Goal: Task Accomplishment & Management: Use online tool/utility

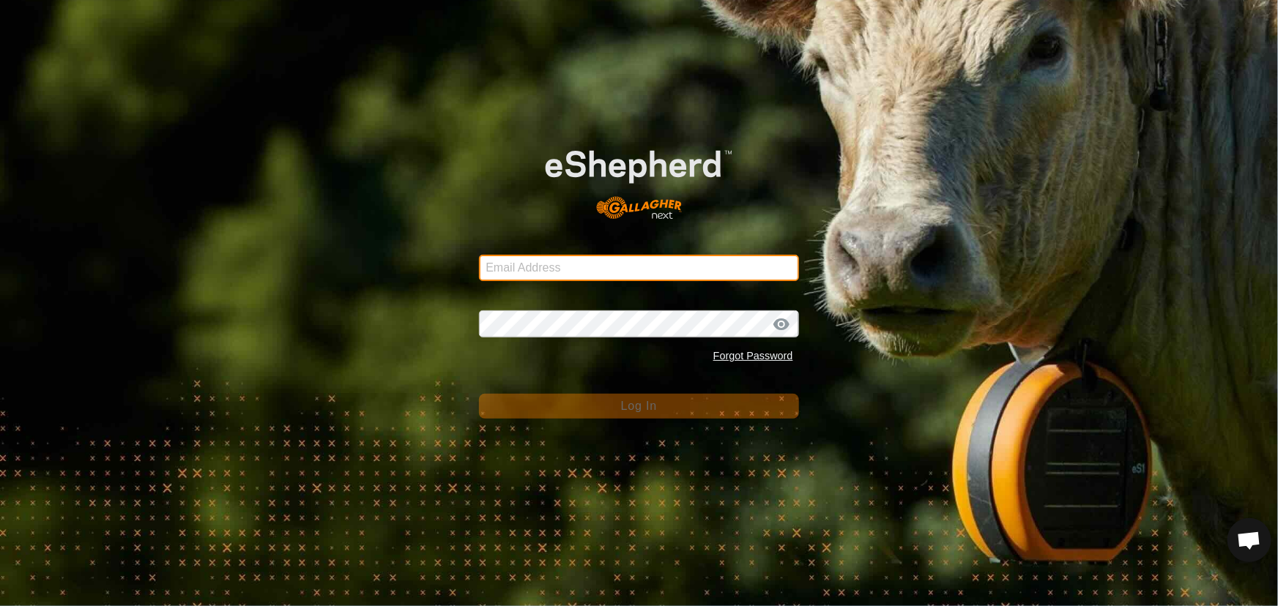
type input "[EMAIL_ADDRESS][DOMAIN_NAME]"
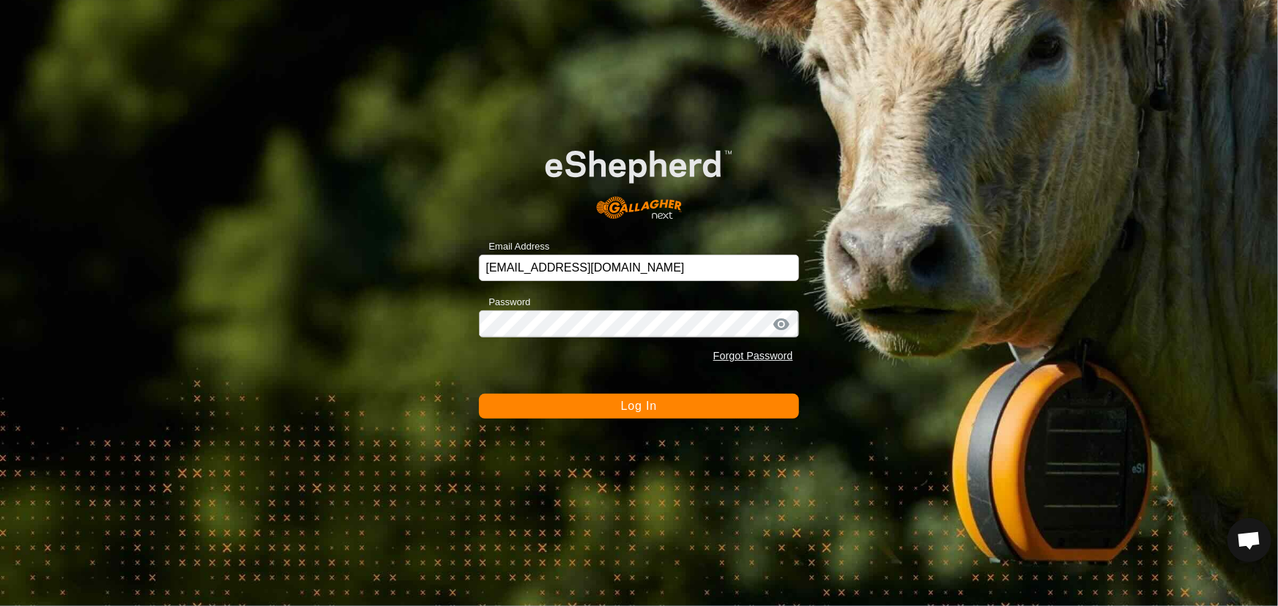
click at [521, 412] on button "Log In" at bounding box center [638, 406] width 319 height 25
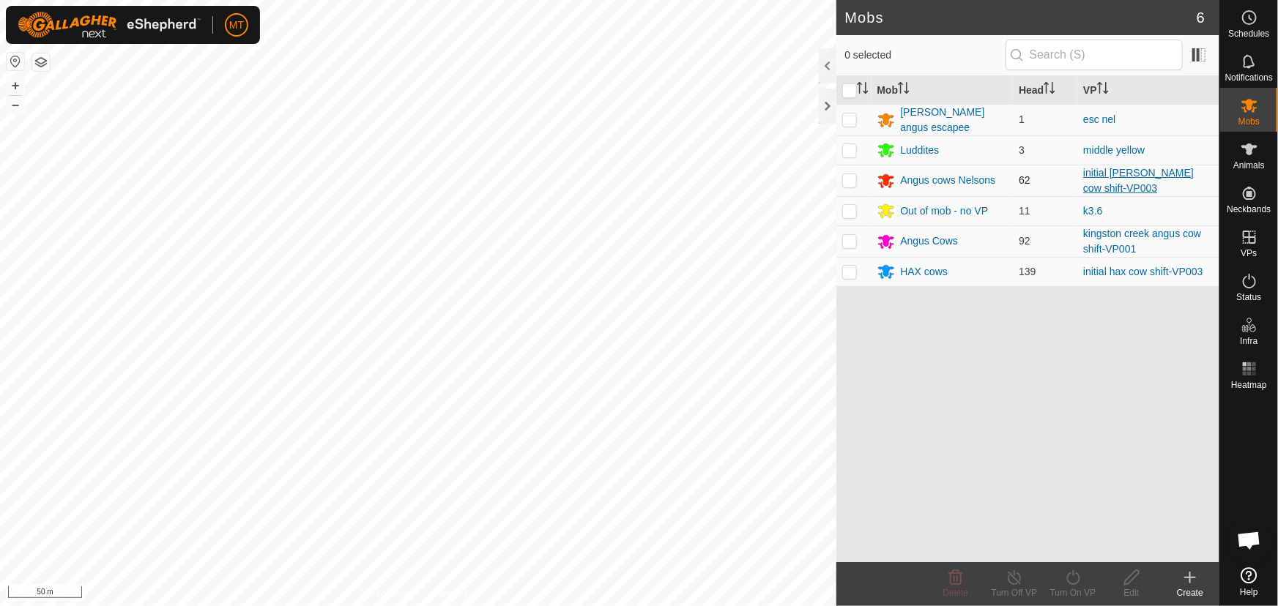
click at [1106, 185] on link "initial [PERSON_NAME] cow shift-VP003" at bounding box center [1138, 180] width 111 height 27
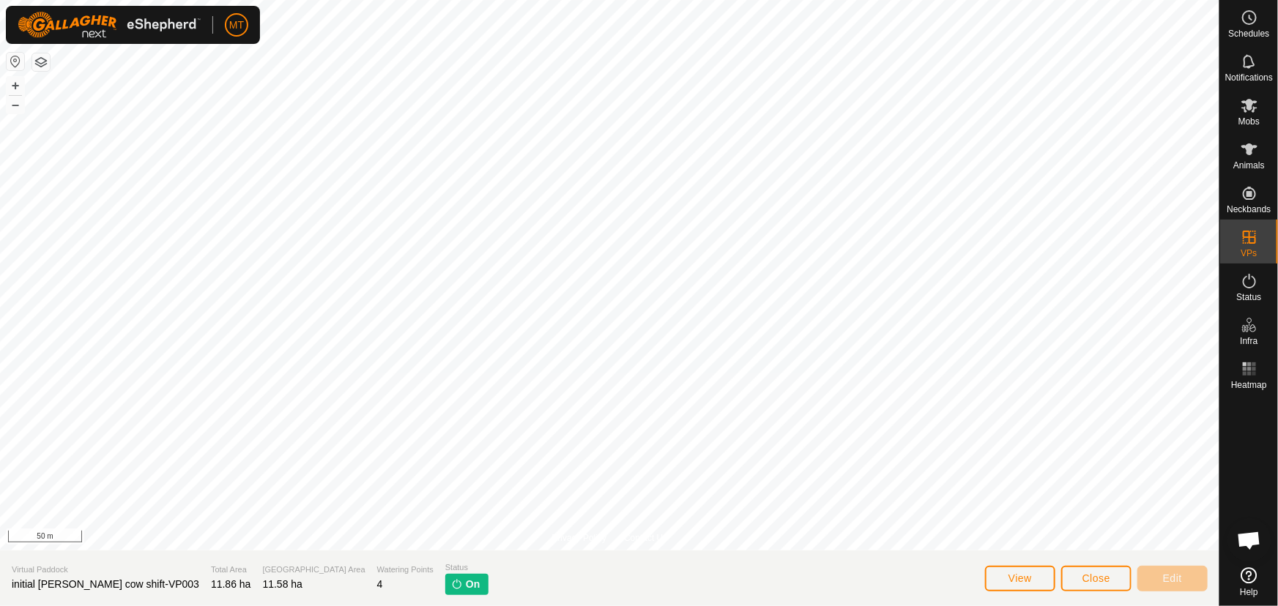
click at [985, 0] on html "MT Schedules Notifications Mobs Animals Neckbands VPs Status Infra Heatmap Help…" at bounding box center [639, 303] width 1278 height 606
drag, startPoint x: 37, startPoint y: 585, endPoint x: 0, endPoint y: 588, distance: 36.7
click at [0, 588] on section "Virtual Paddock initial [PERSON_NAME] cow shift-VP003 Total Area 11.86 ha Grazi…" at bounding box center [609, 579] width 1219 height 56
click at [1101, 580] on span "Close" at bounding box center [1096, 579] width 28 height 12
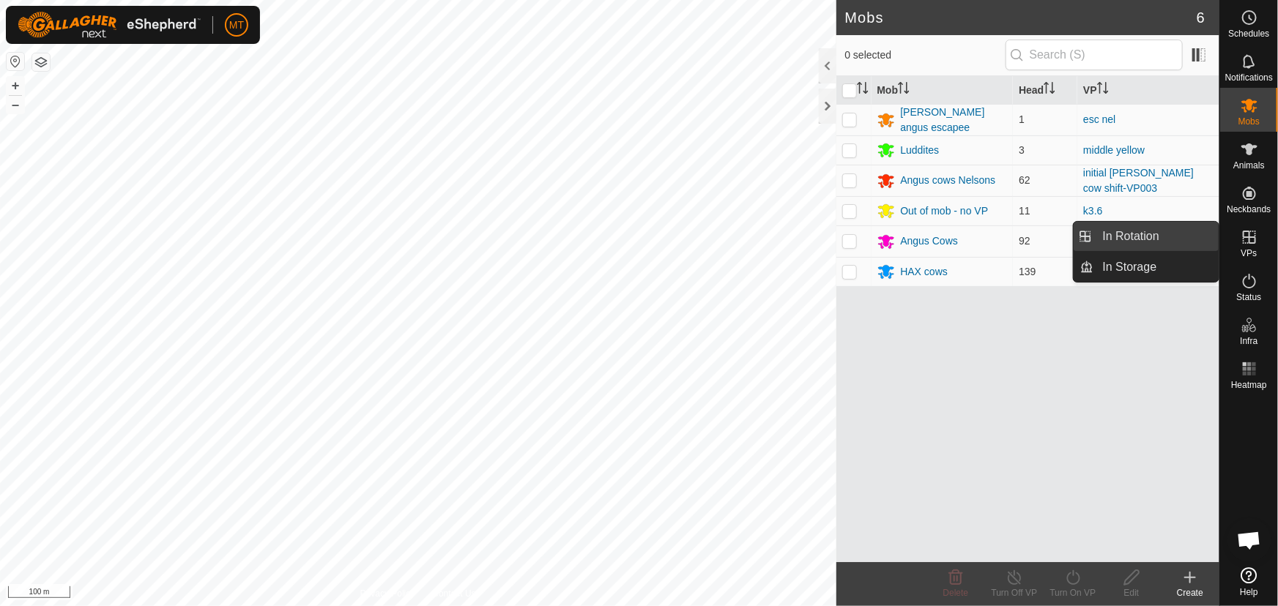
click at [1104, 242] on link "In Rotation" at bounding box center [1156, 236] width 125 height 29
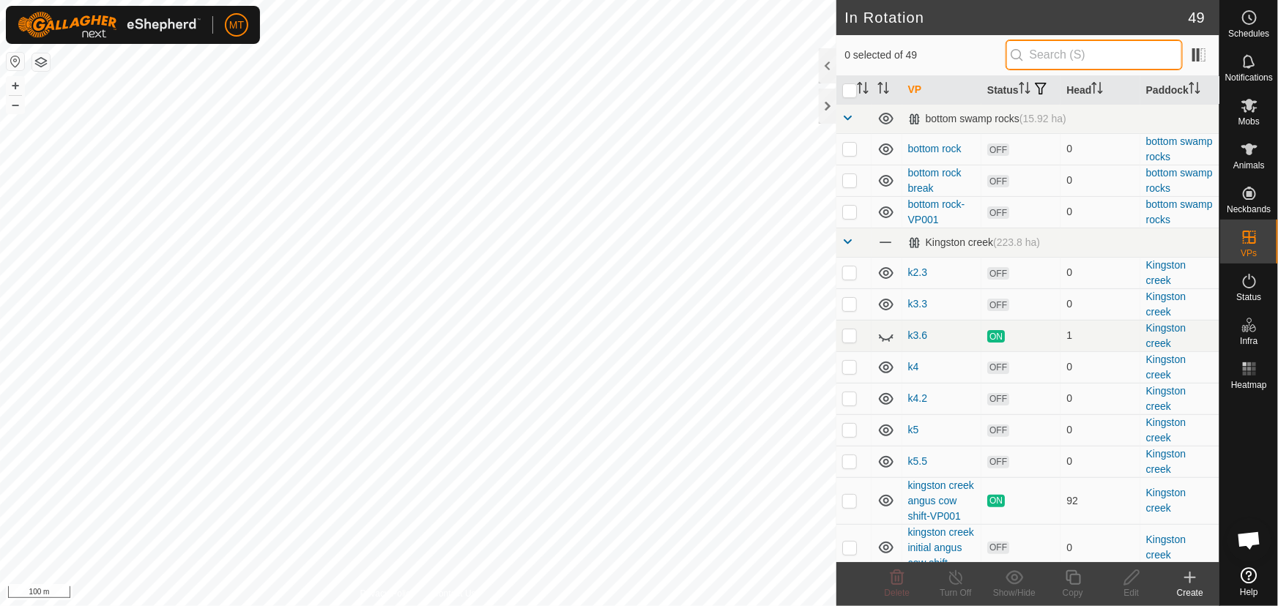
click at [1048, 51] on input "text" at bounding box center [1093, 55] width 177 height 31
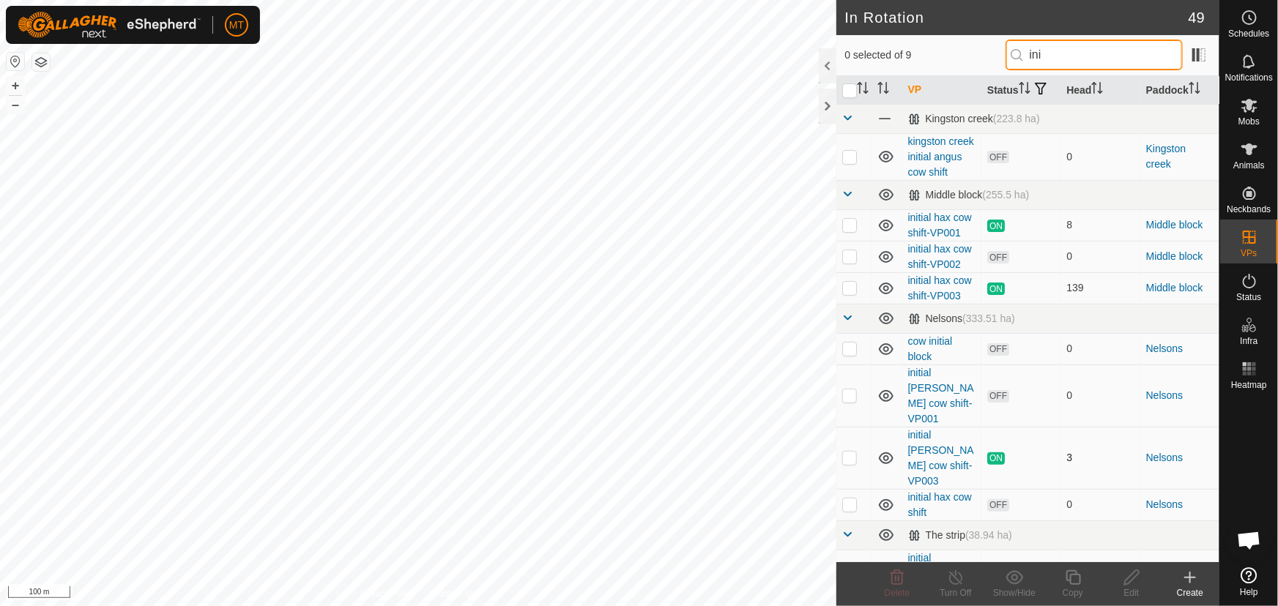
type input "ini"
click at [847, 464] on p-checkbox at bounding box center [849, 458] width 15 height 12
checkbox input "true"
click at [1071, 581] on icon at bounding box center [1073, 578] width 18 height 18
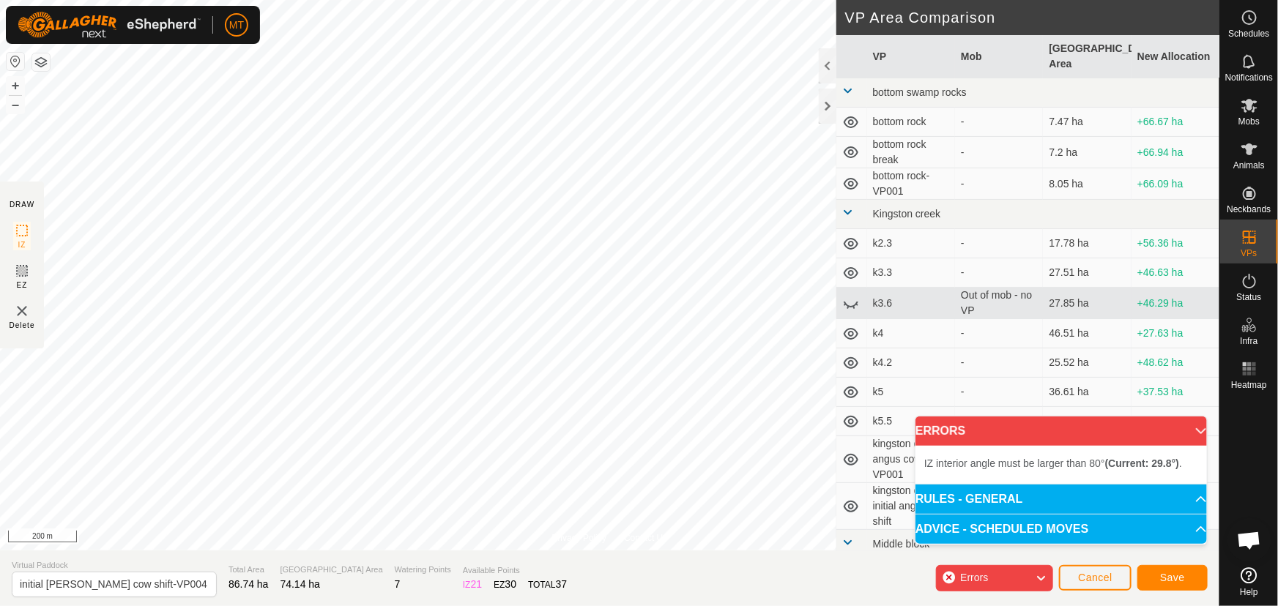
click at [814, 0] on html "MT Schedules Notifications Mobs Animals Neckbands VPs Status Infra Heatmap Help…" at bounding box center [639, 303] width 1278 height 606
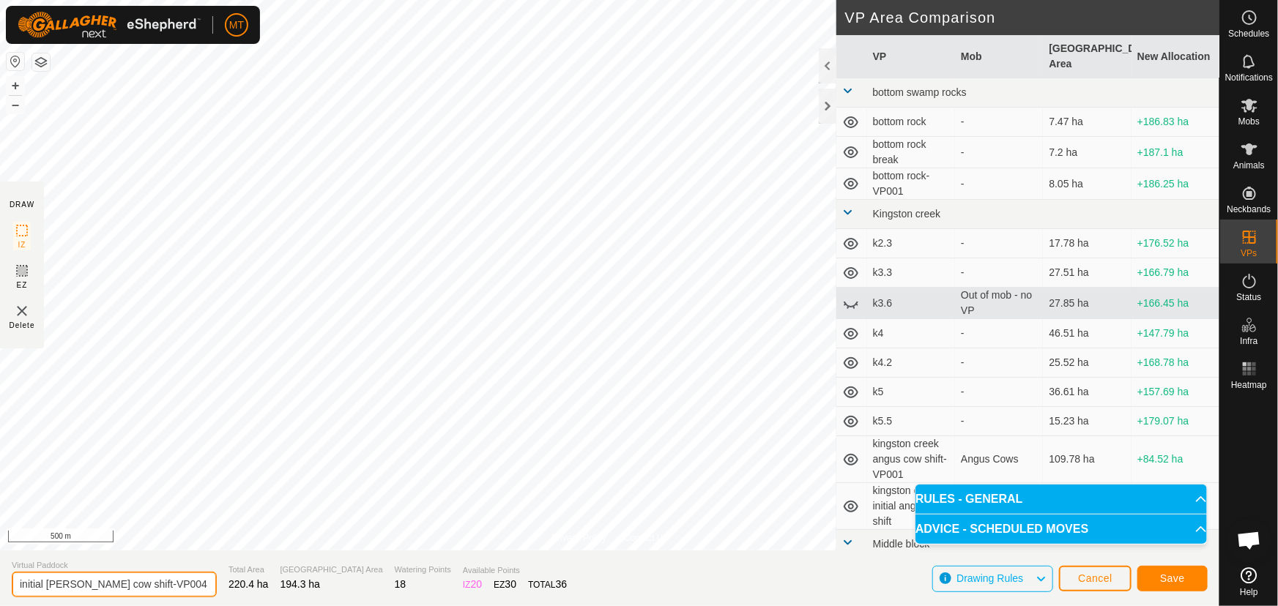
drag, startPoint x: 45, startPoint y: 586, endPoint x: 18, endPoint y: 587, distance: 27.1
click at [18, 587] on input "initial [PERSON_NAME] cow shift-VP004" at bounding box center [114, 585] width 205 height 26
type input "[PERSON_NAME] cow shift-VP004"
click at [618, 568] on div "Privacy Policy Contact Us Type: Inclusion Zone undefined Animal + – ⇧ i 50 m DR…" at bounding box center [609, 303] width 1219 height 606
click at [507, 564] on div "Privacy Policy Contact Us Type: Inclusion Zone undefined Animal + – ⇧ i 50 m DR…" at bounding box center [609, 303] width 1219 height 606
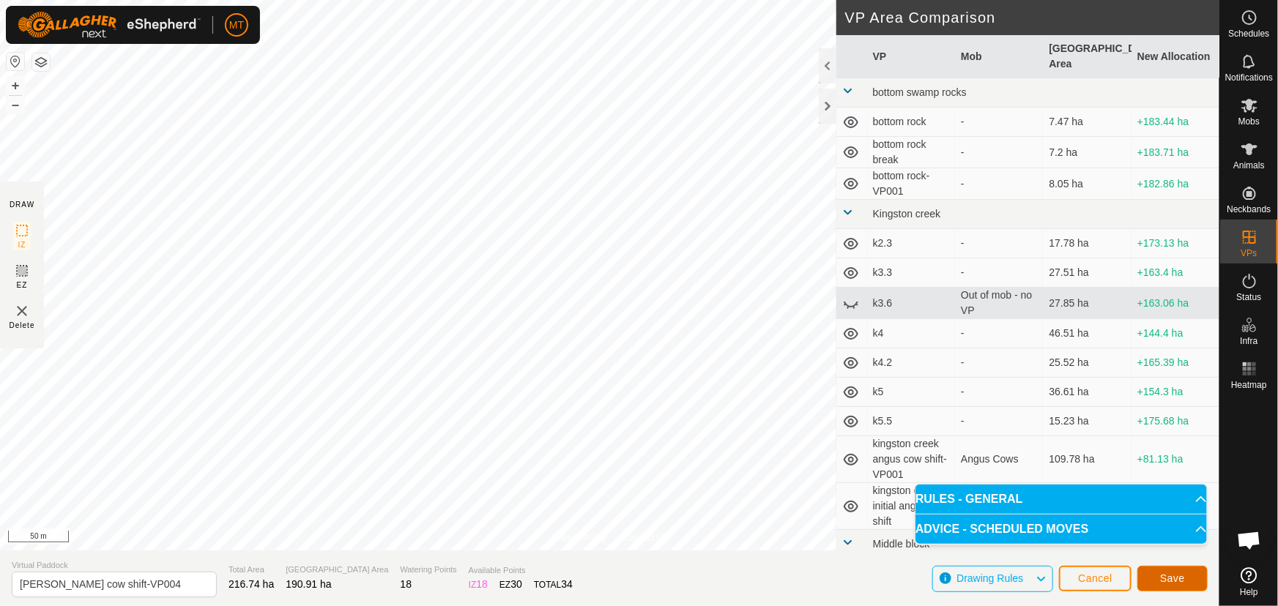
click at [1166, 571] on button "Save" at bounding box center [1172, 579] width 70 height 26
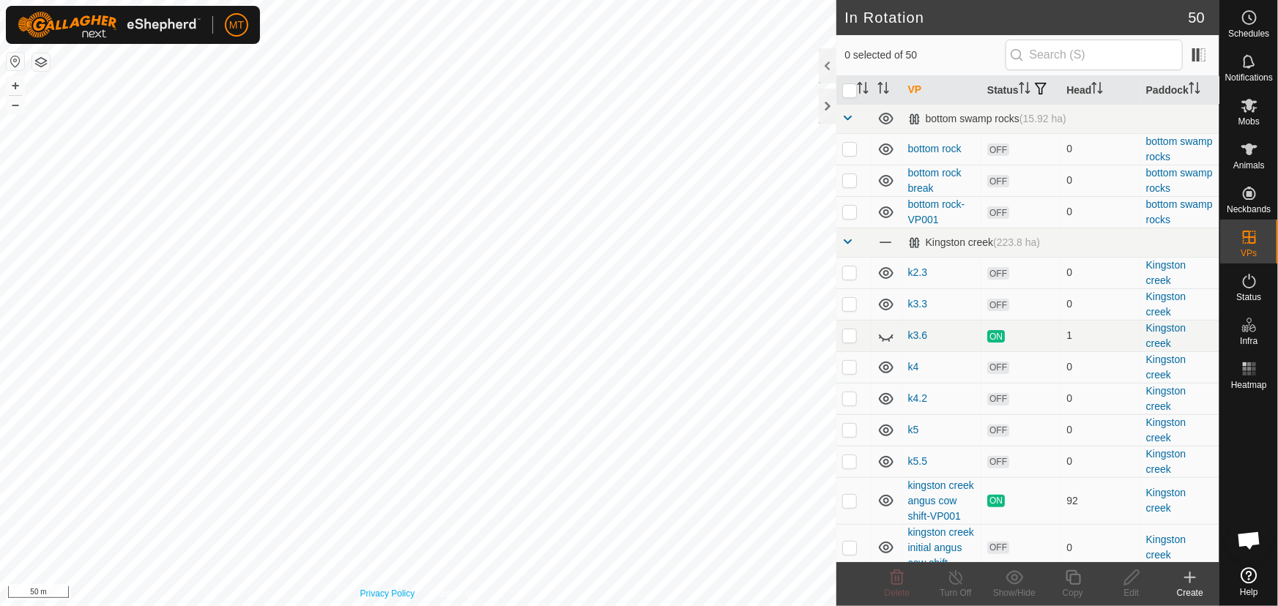
click at [388, 606] on html "MT Schedules Notifications Mobs Animals Neckbands VPs Status Infra Heatmap Help…" at bounding box center [639, 303] width 1278 height 606
click at [392, 606] on html "MT Schedules Notifications Mobs Animals Neckbands VPs Status Infra Heatmap Help…" at bounding box center [639, 303] width 1278 height 606
click at [365, 591] on div "Privacy Policy Contact Us 221 2184693237 HAX cows initial hax cow shift-VP003 +…" at bounding box center [418, 303] width 836 height 606
